Goal: Information Seeking & Learning: Learn about a topic

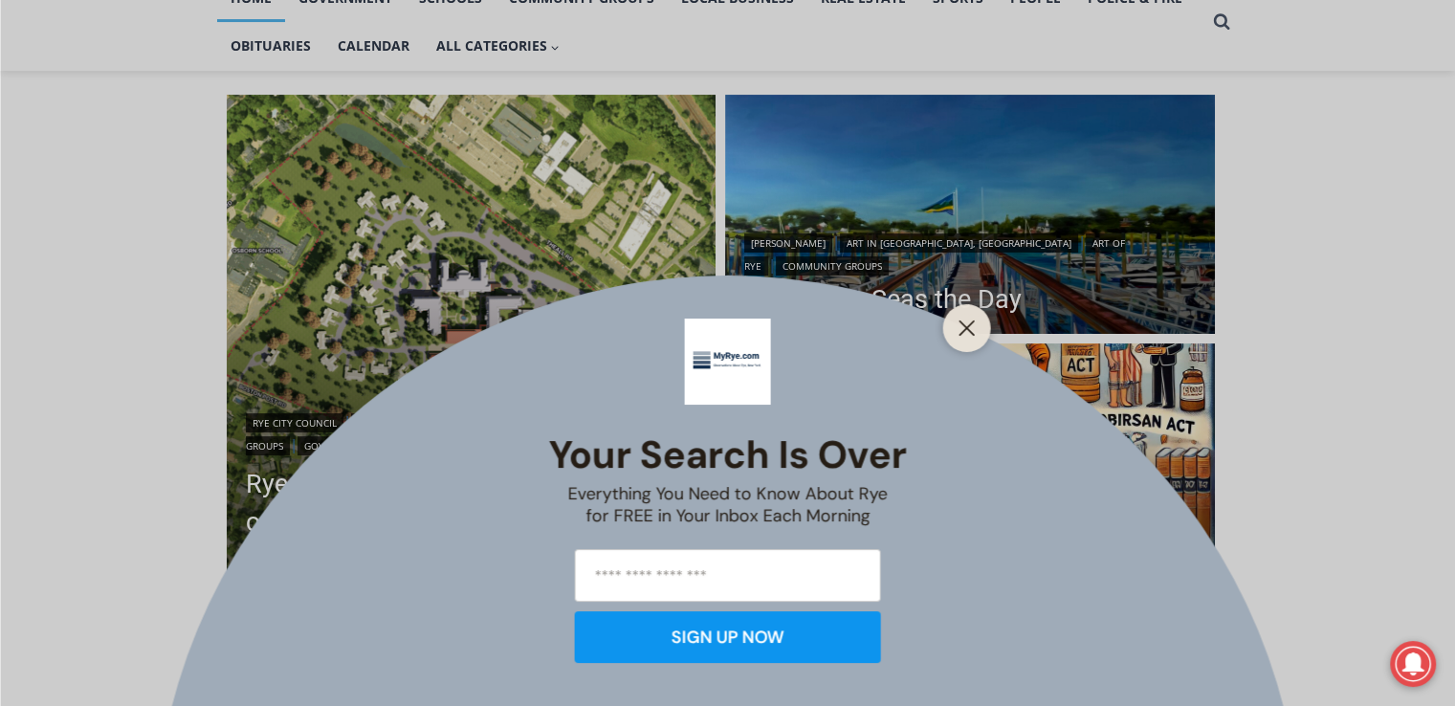
scroll to position [478, 0]
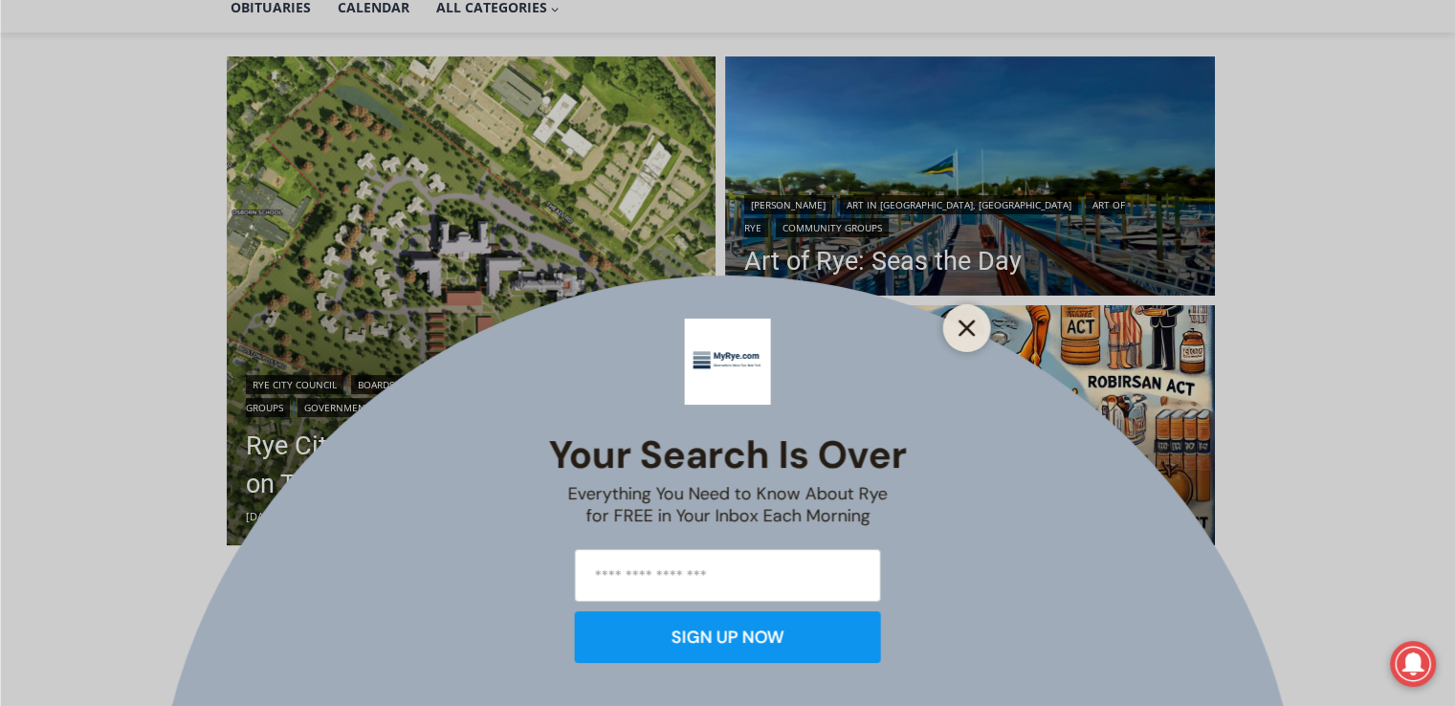
click at [971, 331] on line "Close" at bounding box center [966, 327] width 13 height 13
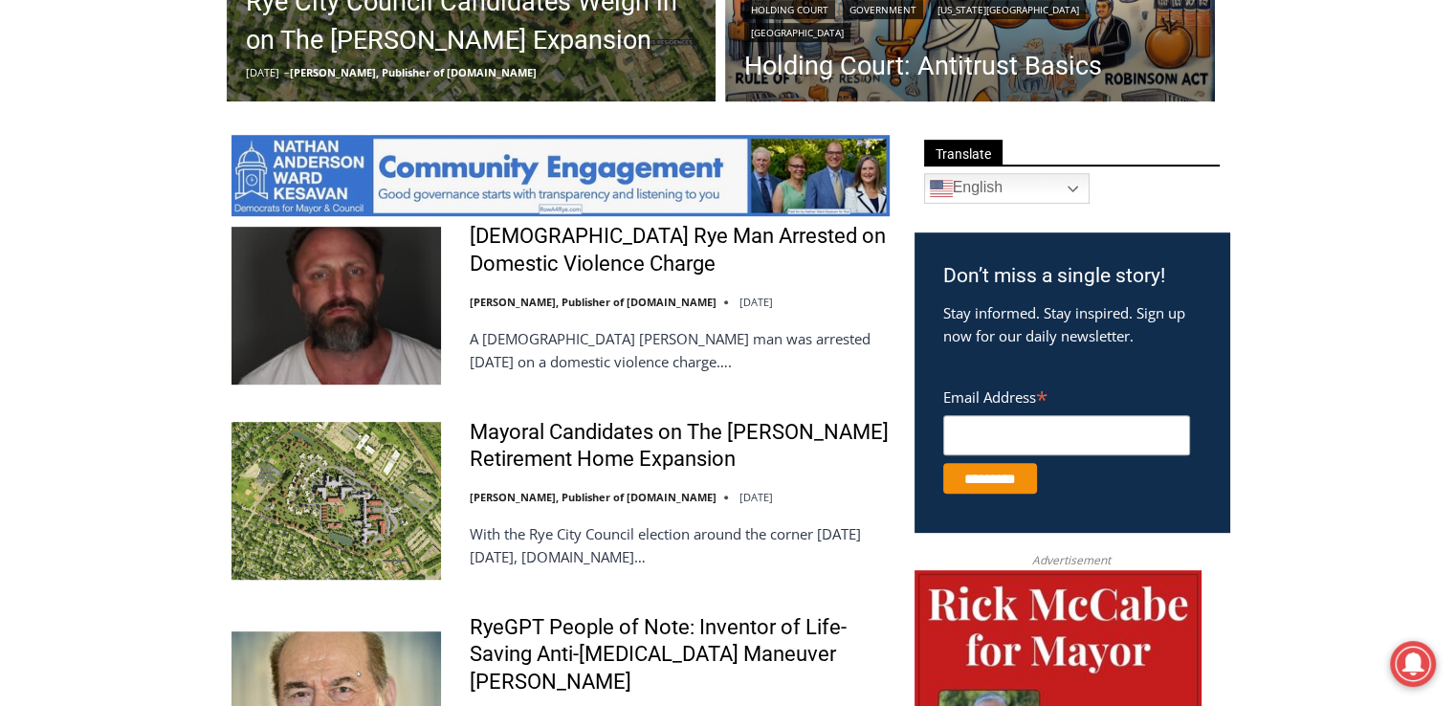
scroll to position [957, 0]
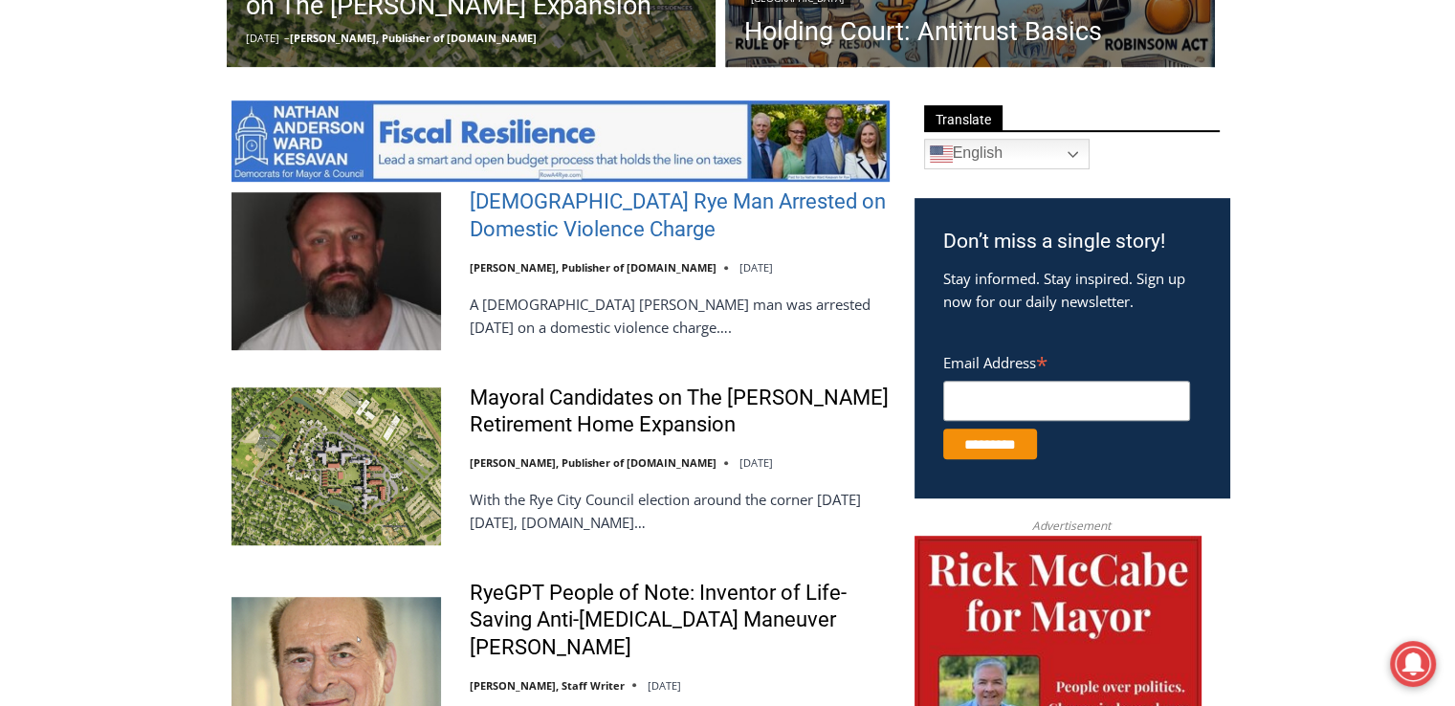
click at [547, 219] on link "[DEMOGRAPHIC_DATA] Rye Man Arrested on Domestic Violence Charge" at bounding box center [680, 215] width 420 height 55
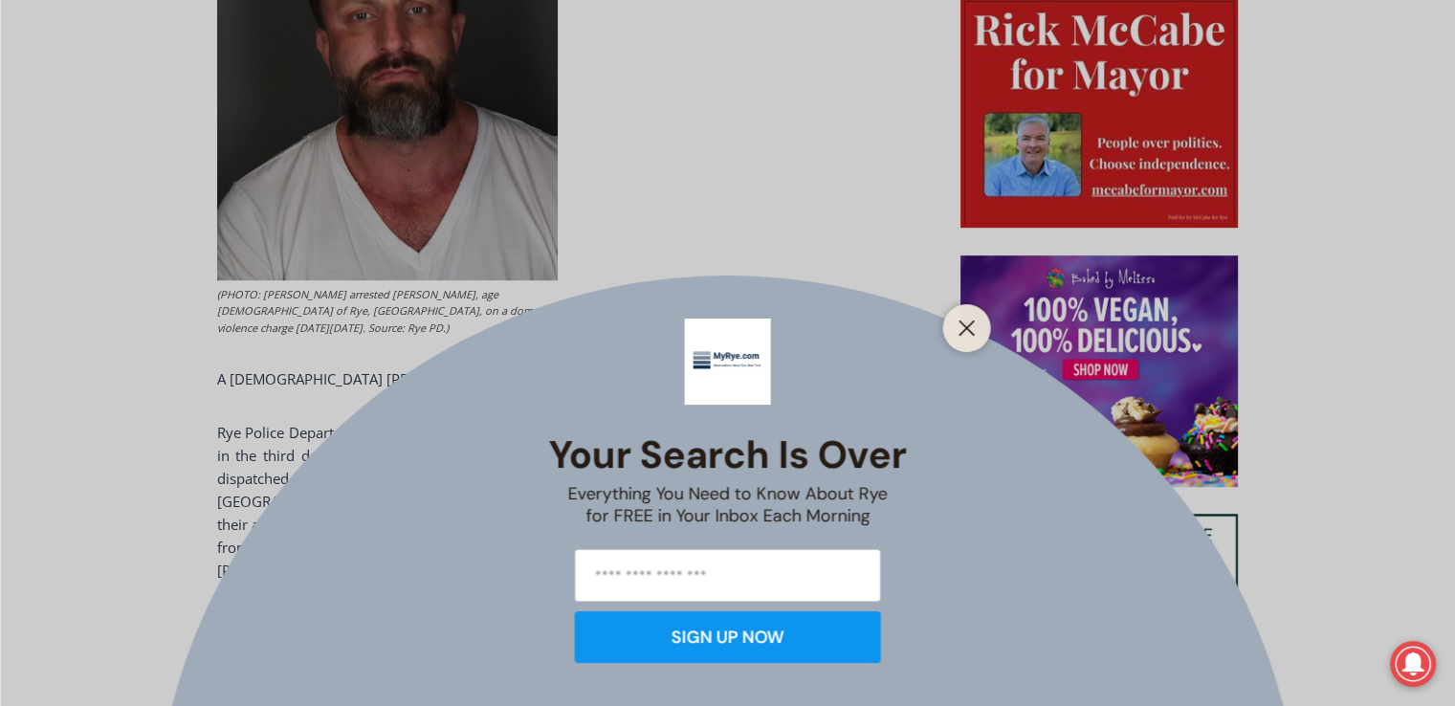
scroll to position [1053, 0]
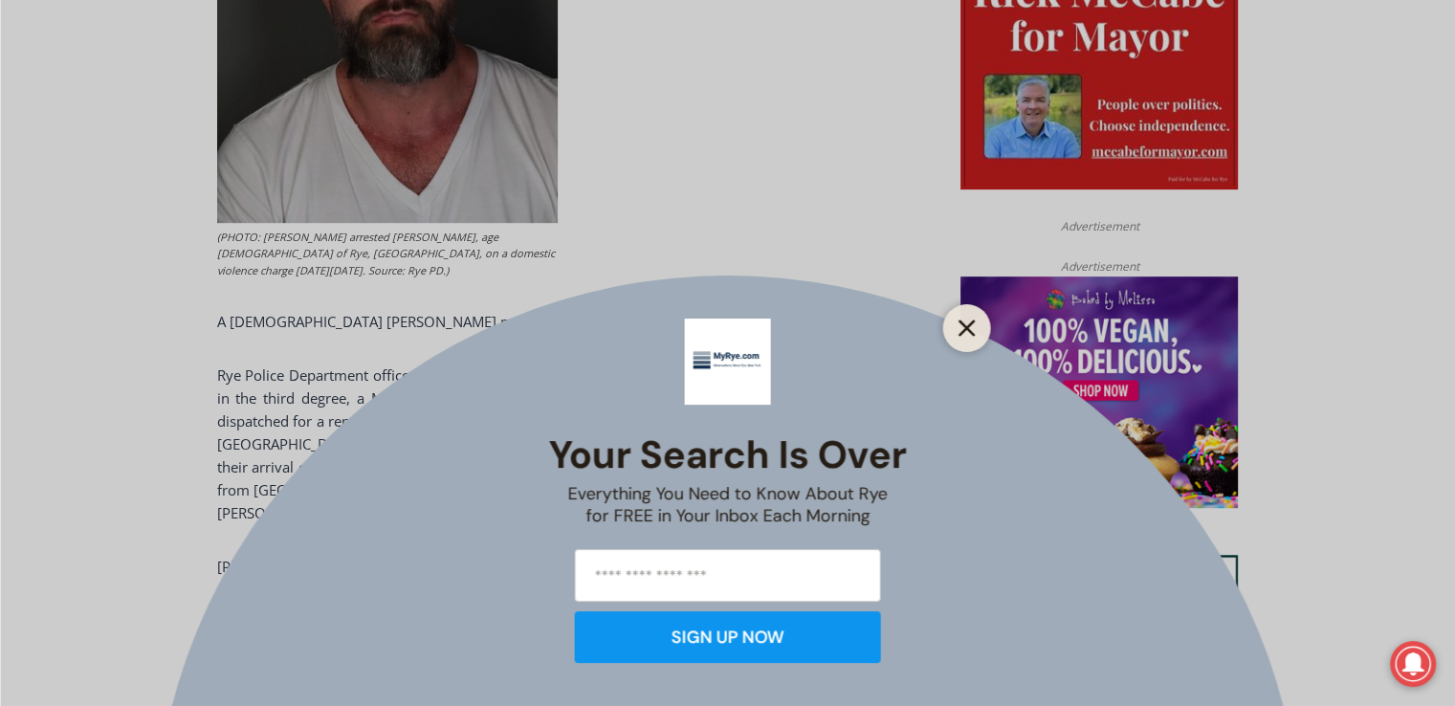
click at [959, 331] on icon "Close" at bounding box center [967, 328] width 17 height 17
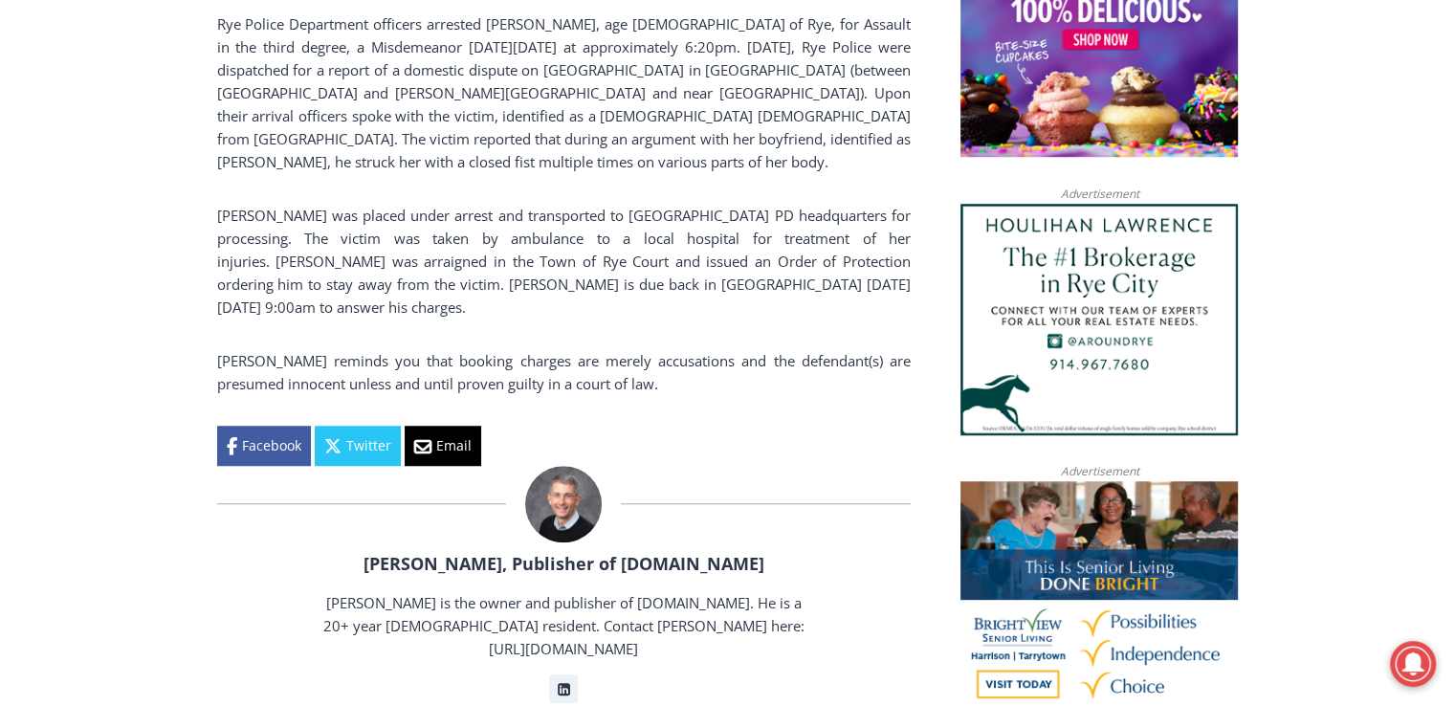
scroll to position [1435, 0]
